Goal: Task Accomplishment & Management: Complete application form

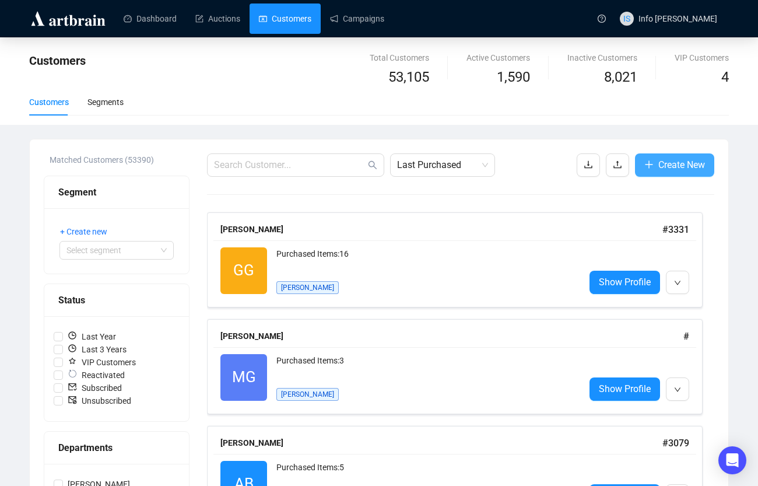
click at [668, 167] on span "Create New" at bounding box center [682, 164] width 47 height 15
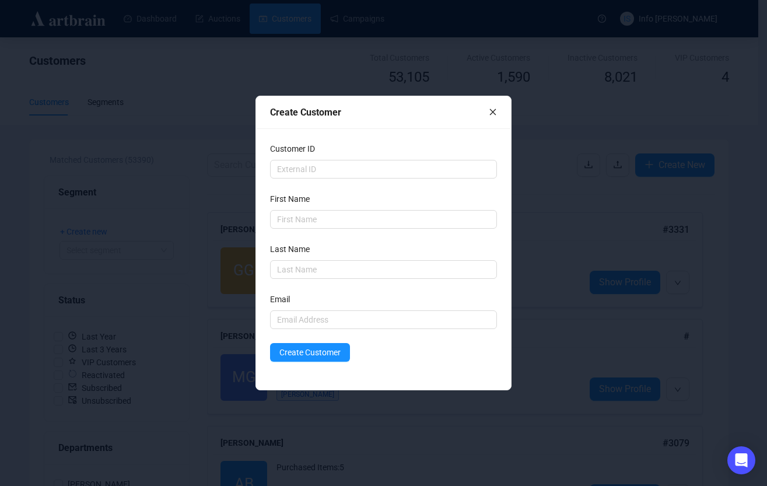
click at [292, 208] on div "First Name" at bounding box center [383, 200] width 226 height 17
click at [297, 223] on input "text" at bounding box center [383, 219] width 226 height 19
type input "Chie"
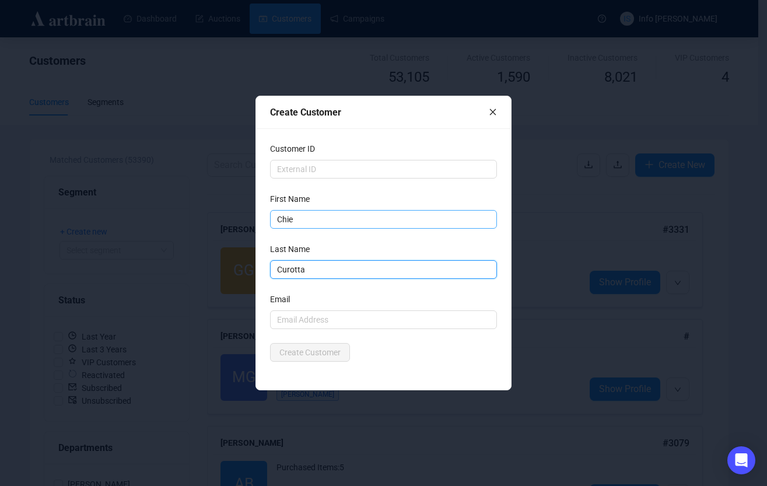
type input "Curotta"
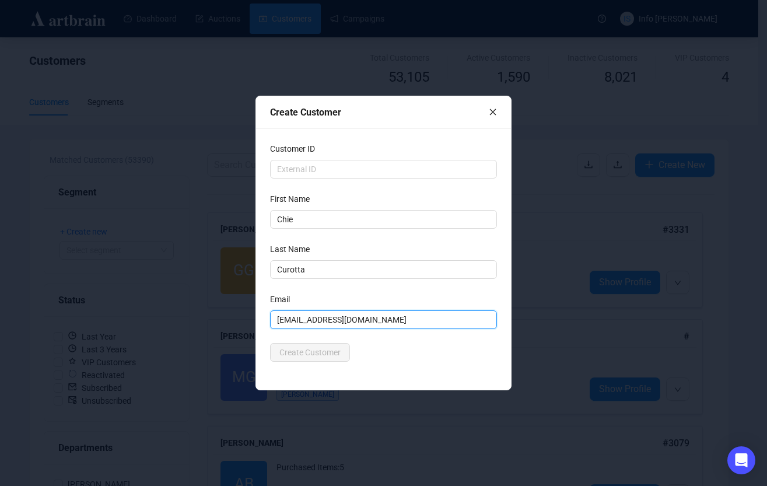
type input "[EMAIL_ADDRESS][DOMAIN_NAME]"
click at [287, 309] on div "Email" at bounding box center [383, 301] width 226 height 17
click at [283, 318] on input "[EMAIL_ADDRESS][DOMAIN_NAME]" at bounding box center [383, 319] width 226 height 19
click at [274, 319] on input "[EMAIL_ADDRESS][DOMAIN_NAME]" at bounding box center [383, 319] width 226 height 19
drag, startPoint x: 279, startPoint y: 315, endPoint x: 262, endPoint y: 316, distance: 17.5
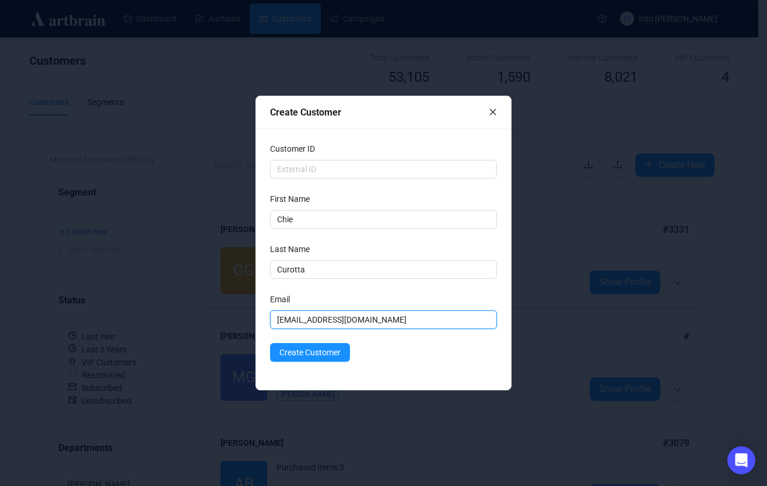
click at [262, 316] on div "Customer ID First Name Chie Last Name Curotta Email [EMAIL_ADDRESS][DOMAIN_NAME…" at bounding box center [383, 258] width 254 height 261
click at [302, 318] on input "[EMAIL_ADDRESS][DOMAIN_NAME]" at bounding box center [383, 319] width 226 height 19
drag, startPoint x: 379, startPoint y: 322, endPoint x: 279, endPoint y: 320, distance: 100.4
click at [279, 320] on input "[EMAIL_ADDRESS][DOMAIN_NAME]" at bounding box center [383, 319] width 226 height 19
click at [308, 331] on form "Customer ID First Name Chie Last Name Curotta Email [EMAIL_ADDRESS][DOMAIN_NAME…" at bounding box center [383, 251] width 226 height 219
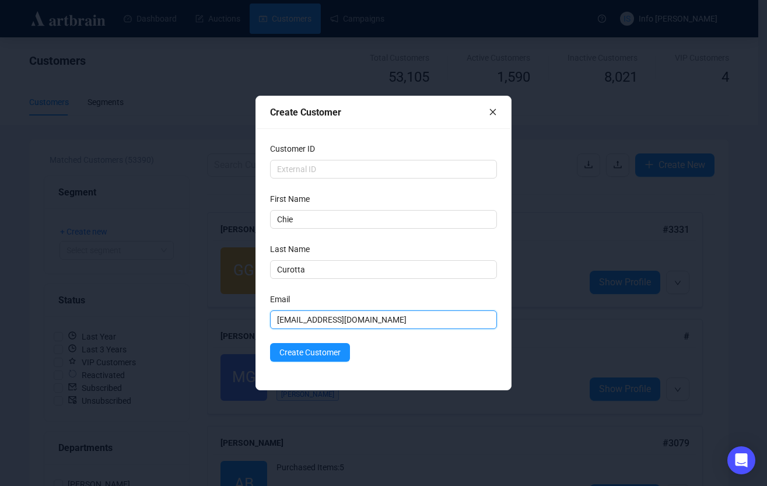
drag, startPoint x: 368, startPoint y: 320, endPoint x: 297, endPoint y: 293, distance: 75.3
click at [245, 317] on div "Create Customer Customer ID First Name Chie Last Name Curotta Email [EMAIL_ADDR…" at bounding box center [383, 243] width 767 height 486
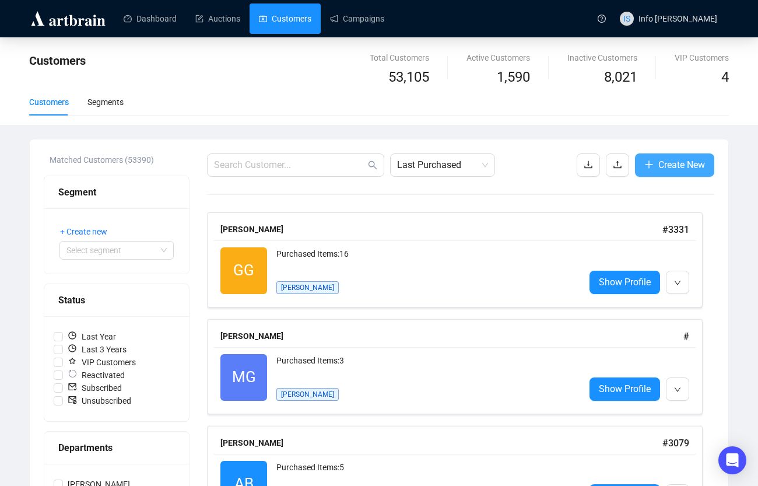
click at [656, 163] on button "Create New" at bounding box center [674, 164] width 79 height 23
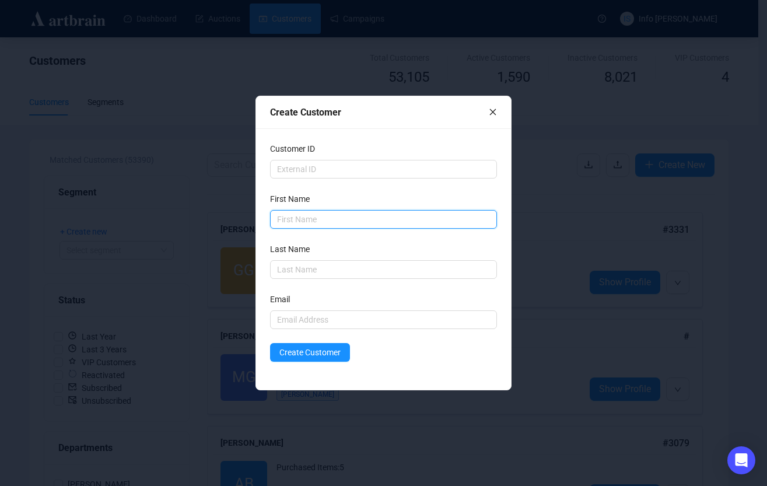
click at [315, 218] on input "text" at bounding box center [383, 219] width 226 height 19
type input "chie"
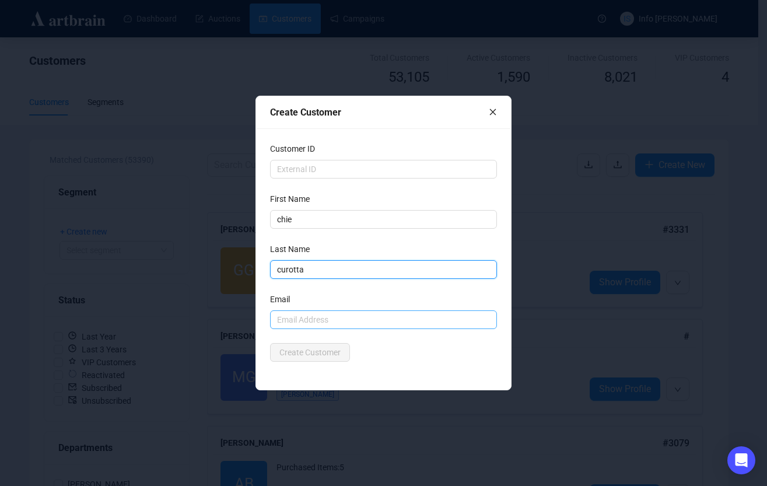
type input "curotta"
click at [299, 321] on input "text" at bounding box center [383, 319] width 226 height 19
type input "[EMAIL_ADDRESS][DOMAIN_NAME]"
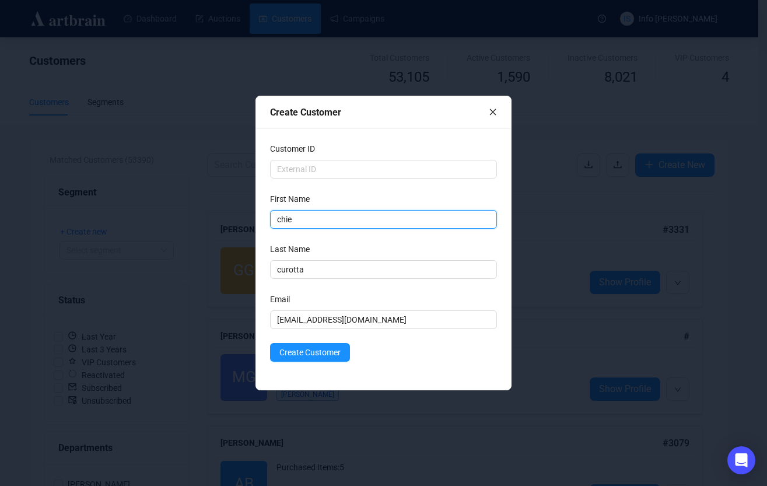
drag, startPoint x: 314, startPoint y: 218, endPoint x: 268, endPoint y: 210, distance: 47.3
click at [269, 211] on div "Customer ID First Name chie Last Name curotta Email [EMAIL_ADDRESS][DOMAIN_NAME…" at bounding box center [383, 258] width 254 height 261
type input "Chie"
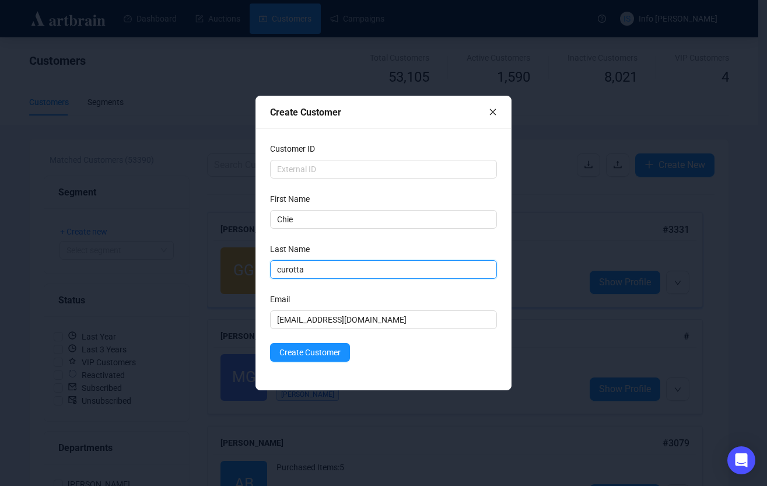
drag, startPoint x: 332, startPoint y: 272, endPoint x: 211, endPoint y: 272, distance: 121.3
click at [211, 272] on div "Create Customer Customer ID First Name [PERSON_NAME] Last Name curotta Email [E…" at bounding box center [383, 243] width 767 height 486
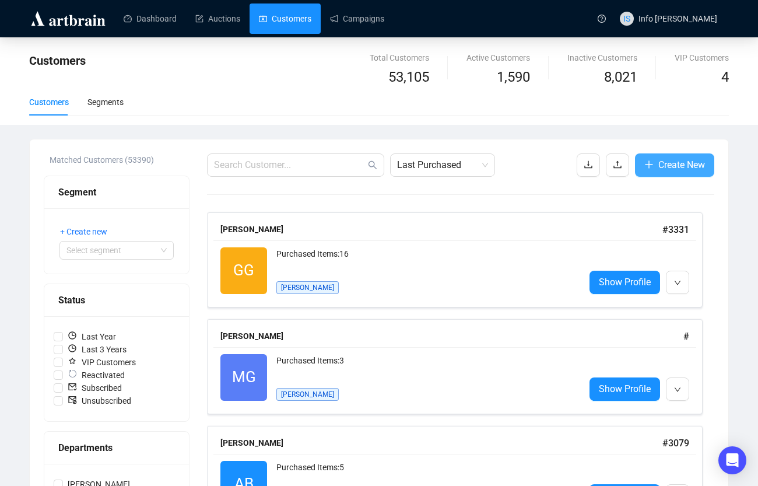
click at [667, 164] on span "Create New" at bounding box center [682, 164] width 47 height 15
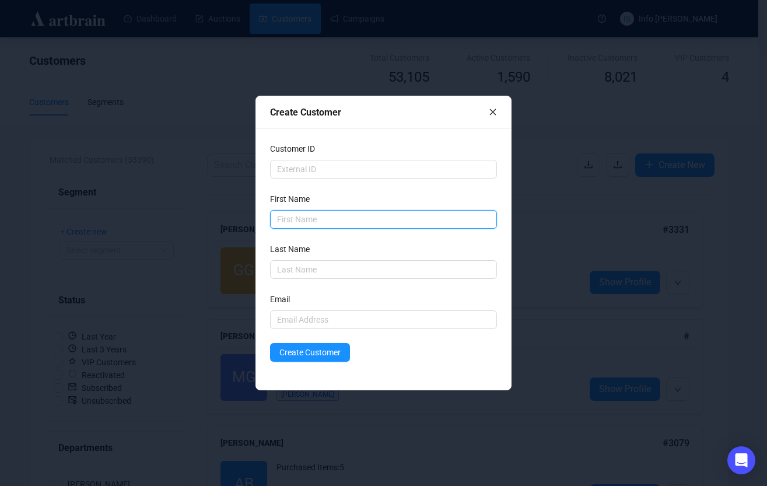
click at [307, 213] on input "text" at bounding box center [383, 219] width 226 height 19
type input "Chie"
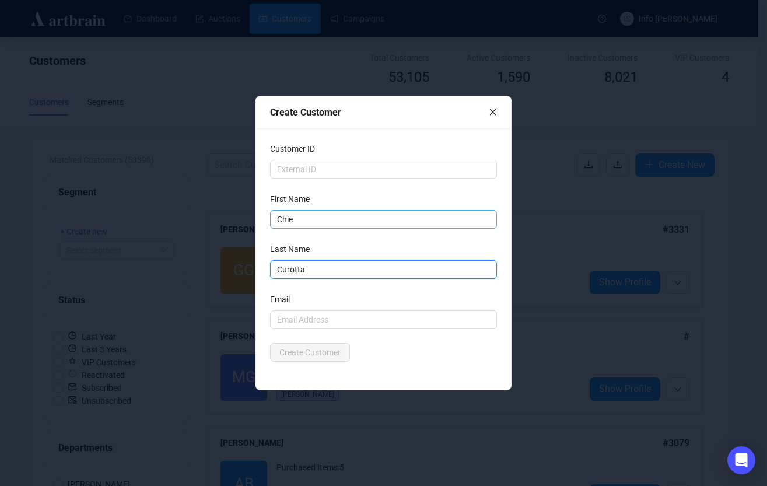
type input "Curotta"
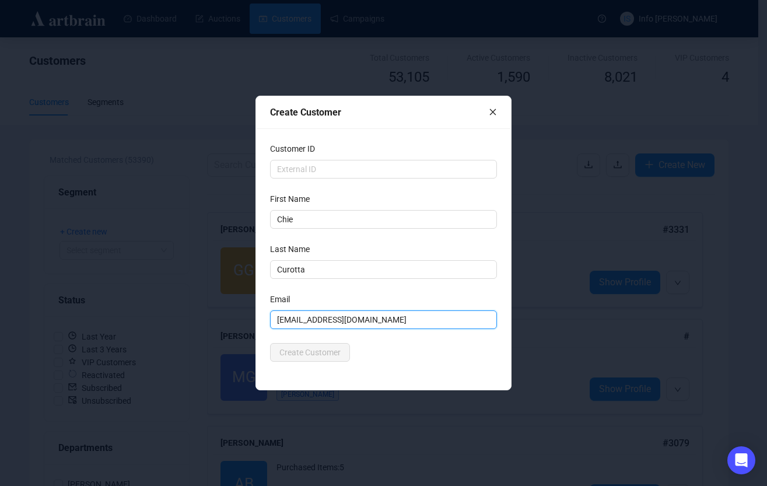
type input "[EMAIL_ADDRESS][DOMAIN_NAME]"
click at [296, 359] on button "Create Customer" at bounding box center [310, 352] width 80 height 19
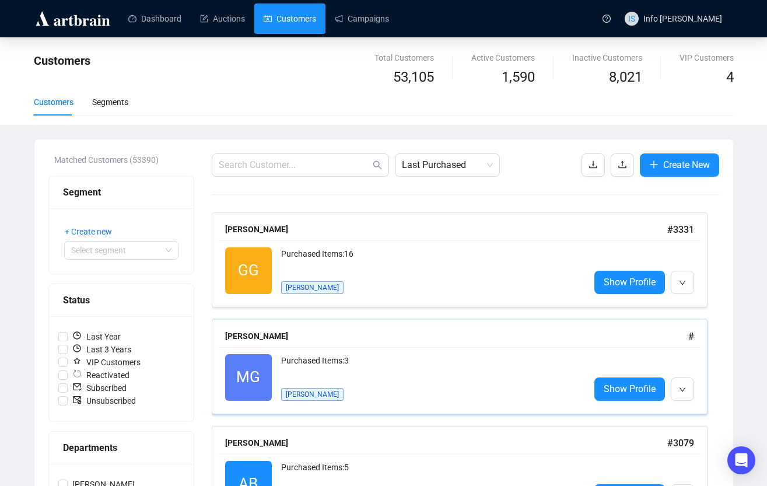
click at [294, 355] on div "Purchased Items: 3" at bounding box center [430, 365] width 299 height 23
click at [294, 355] on div "Dashboard Auctions Customers Campaigns IS Info [PERSON_NAME] Customers Total Cu…" at bounding box center [383, 243] width 767 height 486
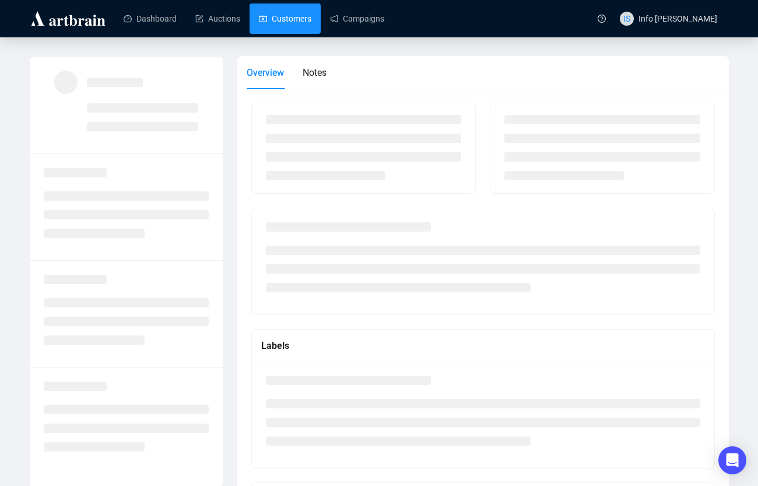
click at [260, 16] on link "Customers" at bounding box center [285, 18] width 52 height 30
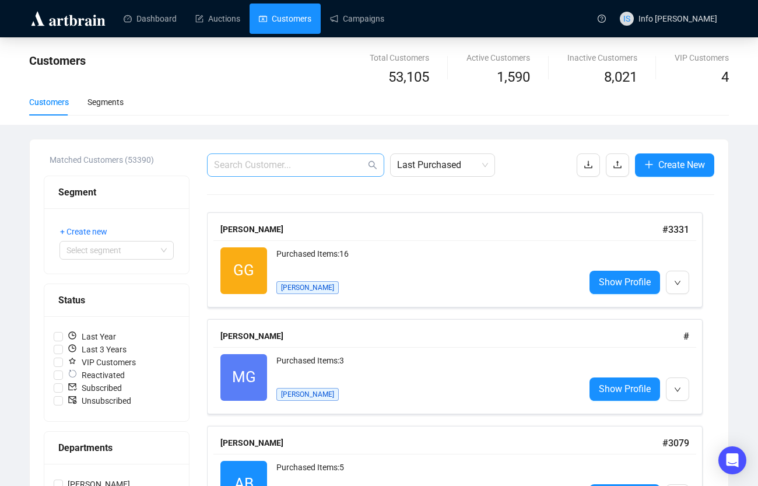
click at [278, 176] on span at bounding box center [295, 164] width 177 height 23
type input "chie curotta"
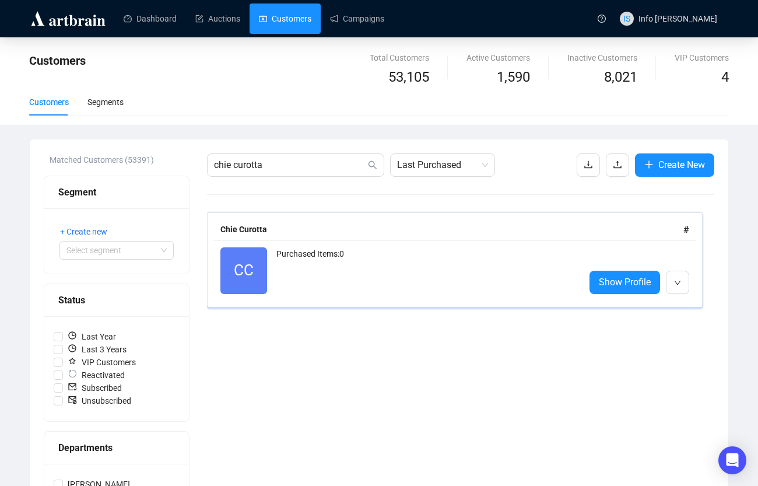
click at [288, 239] on div "Chie Curotta #" at bounding box center [454, 230] width 483 height 22
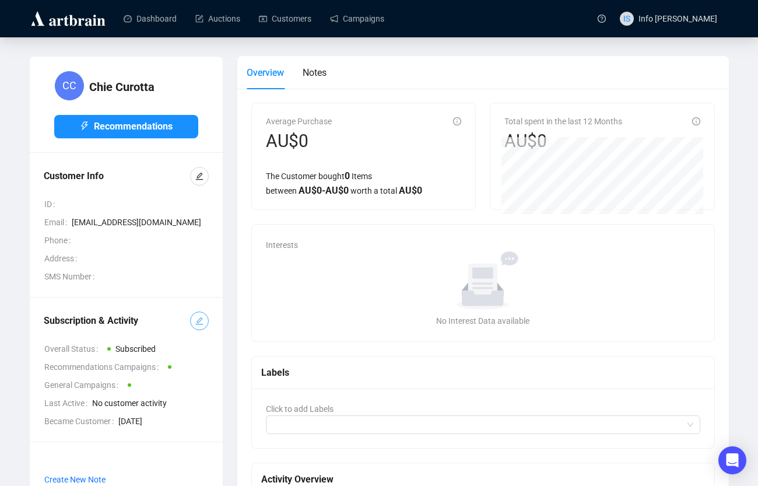
click at [201, 317] on icon "edit" at bounding box center [199, 321] width 8 height 8
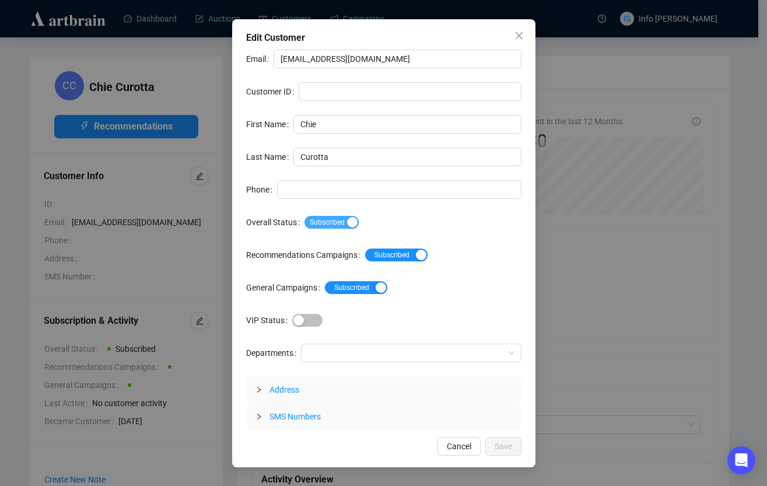
click at [326, 220] on span "Subscribed" at bounding box center [331, 222] width 54 height 13
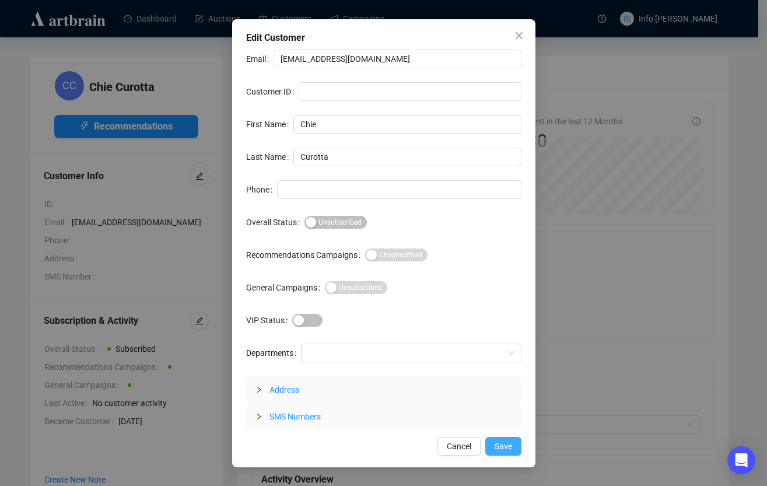
click at [495, 445] on span "Save" at bounding box center [503, 446] width 17 height 13
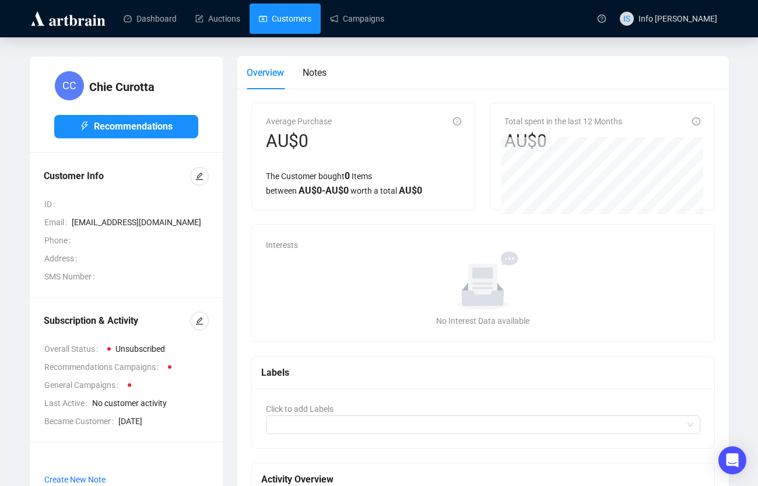
click at [303, 21] on link "Customers" at bounding box center [285, 18] width 52 height 30
